Goal: Check status: Check status

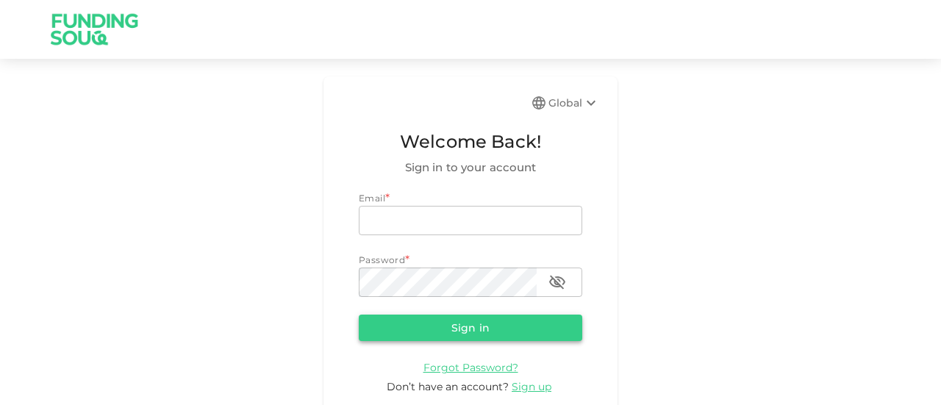
type input "[EMAIL_ADDRESS][DOMAIN_NAME]"
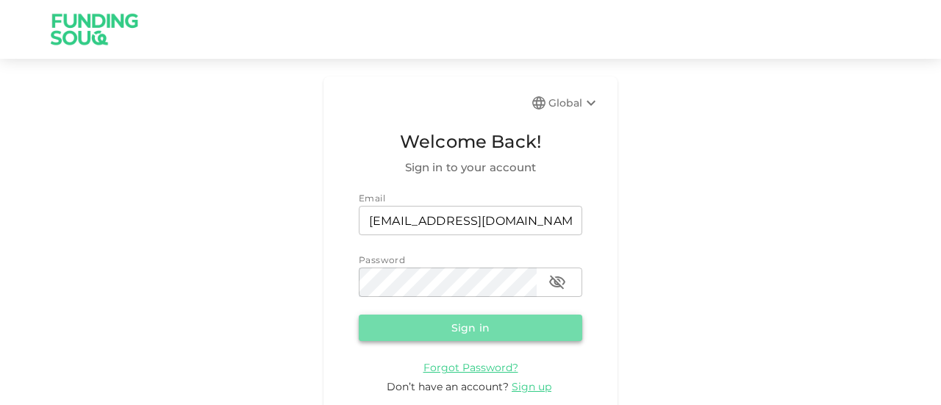
click at [448, 333] on button "Sign in" at bounding box center [470, 328] width 223 height 26
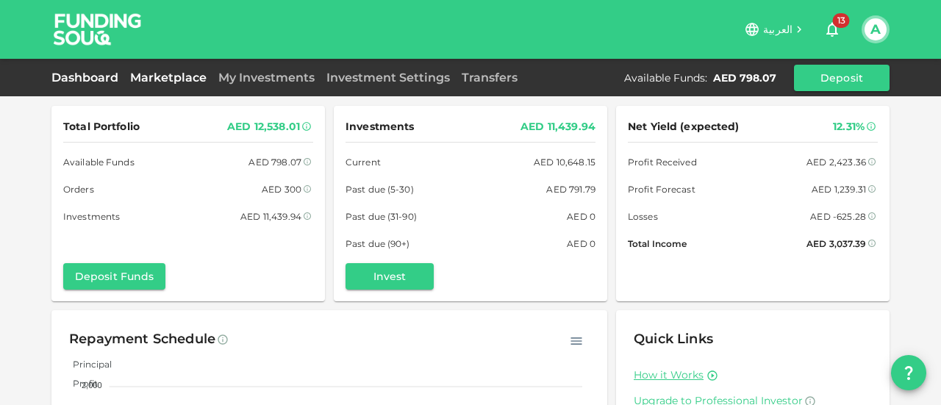
click at [157, 73] on link "Marketplace" at bounding box center [168, 78] width 88 height 14
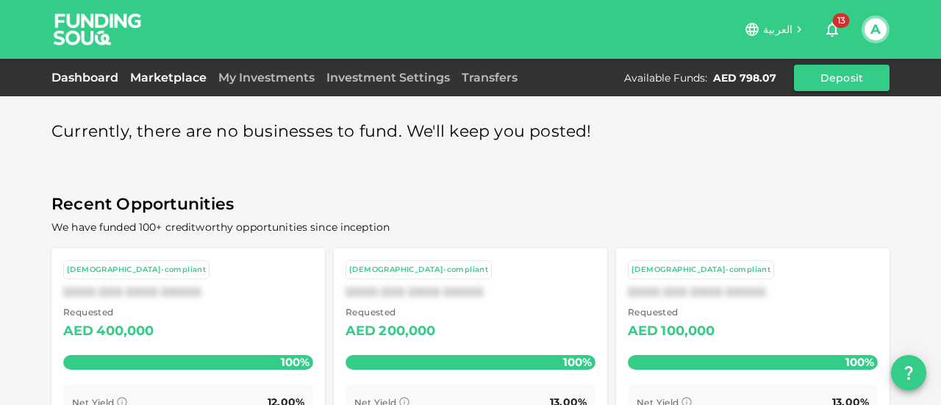
click at [106, 78] on link "Dashboard" at bounding box center [87, 78] width 73 height 14
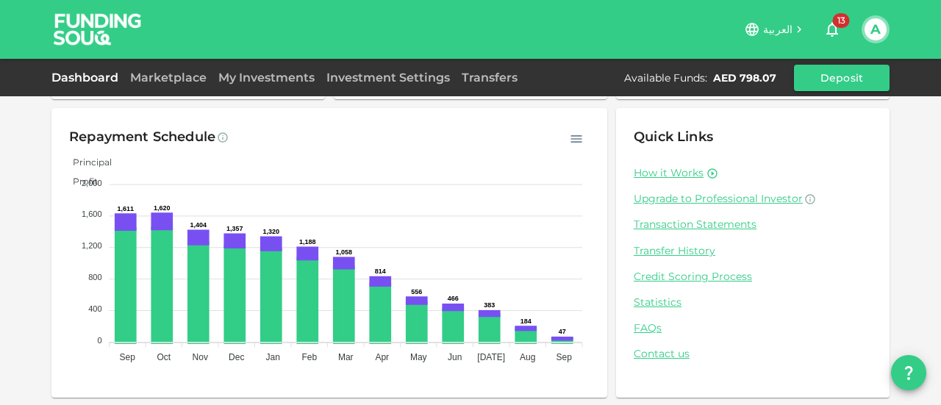
scroll to position [203, 0]
click at [679, 226] on link "Transaction Statements" at bounding box center [752, 224] width 238 height 14
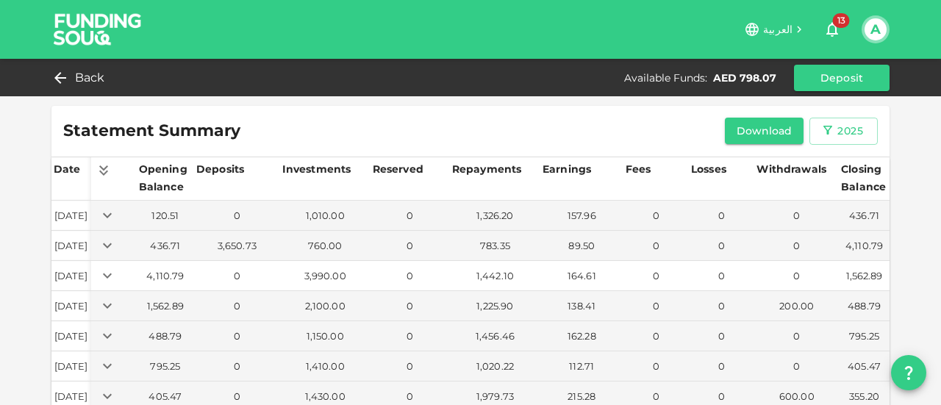
scroll to position [143, 0]
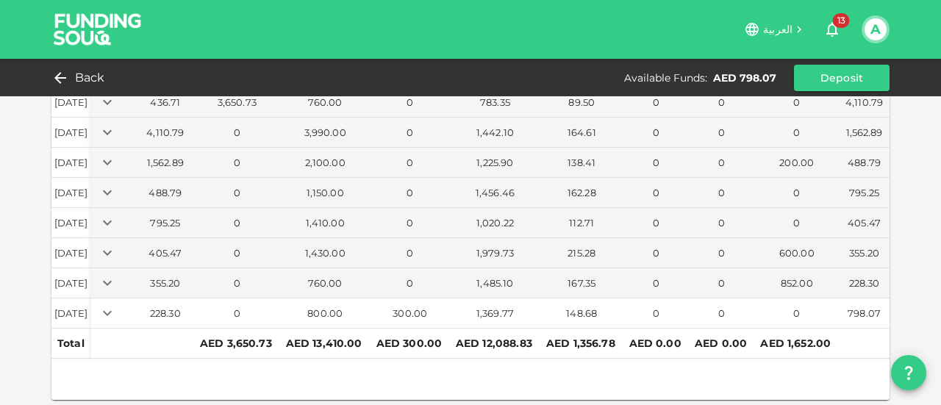
click at [584, 308] on div "148.68" at bounding box center [581, 313] width 77 height 14
